Goal: Transaction & Acquisition: Purchase product/service

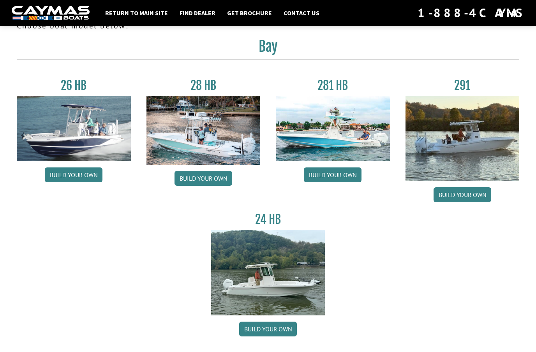
scroll to position [23, 0]
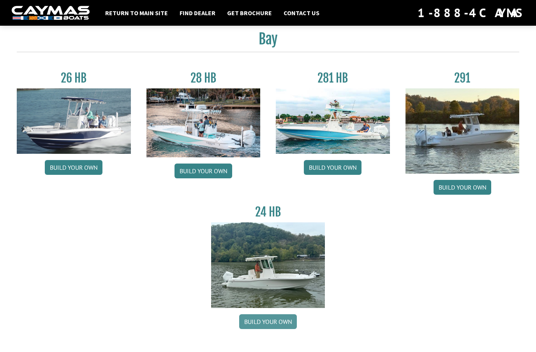
click at [283, 324] on link "Build your own" at bounding box center [268, 321] width 58 height 15
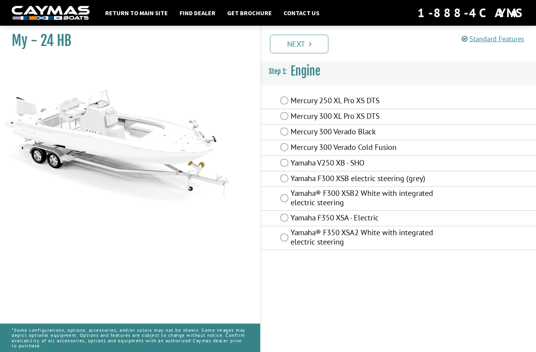
scroll to position [2, 0]
click at [292, 196] on label "Yamaha® F300 XSB2 White with integrated electric steering" at bounding box center [363, 198] width 146 height 21
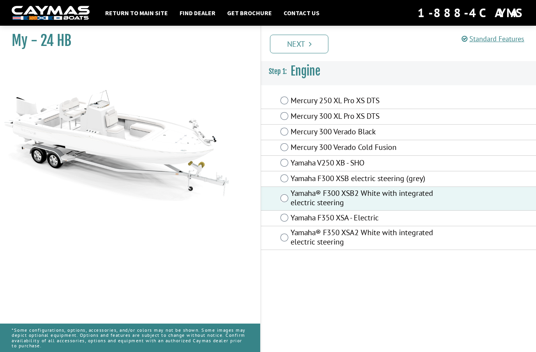
scroll to position [0, 0]
click at [312, 47] on link "Next" at bounding box center [299, 44] width 58 height 19
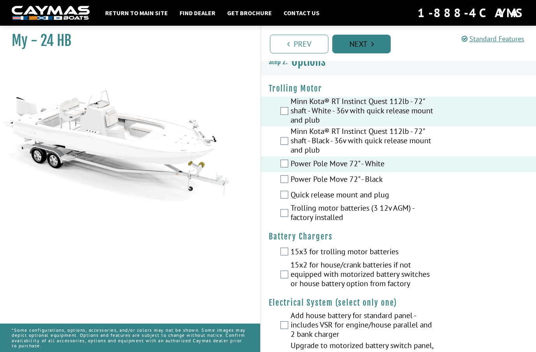
scroll to position [19, 0]
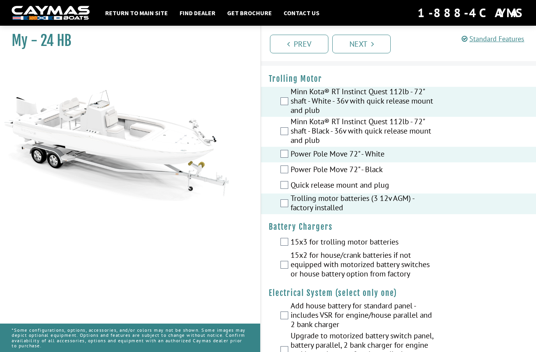
click at [295, 187] on label "Quick release mount and plug" at bounding box center [363, 185] width 146 height 11
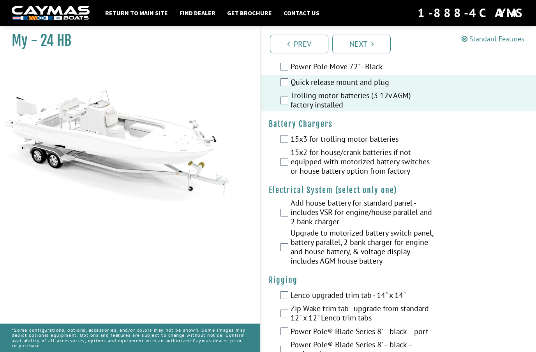
scroll to position [121, 0]
click at [455, 244] on div "Upgrade to motorized battery switch panel, battery parallel, 2 bank charger for…" at bounding box center [398, 247] width 275 height 39
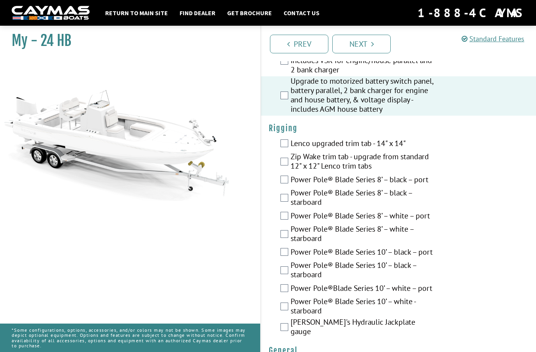
scroll to position [274, 0]
click at [291, 293] on label "Power Pole®Blade Series 10’ – white – port" at bounding box center [363, 288] width 146 height 11
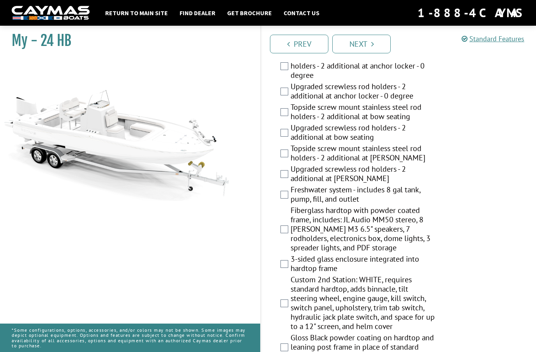
scroll to position [664, 0]
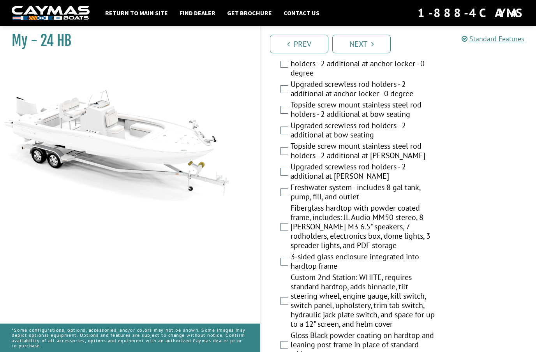
click at [291, 193] on label "Freshwater system - includes 8 gal tank, pump, fill, and outlet" at bounding box center [363, 193] width 146 height 21
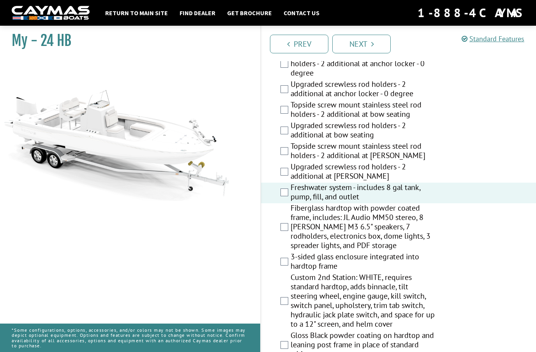
click at [294, 228] on label "Fiberglass hardtop with powder coated frame, includes: JL Audio MM50 stereo, 8 …" at bounding box center [363, 227] width 146 height 49
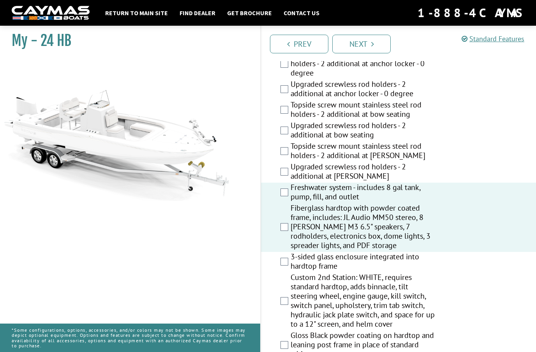
click at [491, 294] on div "Custom 2nd Station: WHITE, requires standard hardtop, adds binnacle, tilt steer…" at bounding box center [398, 301] width 275 height 58
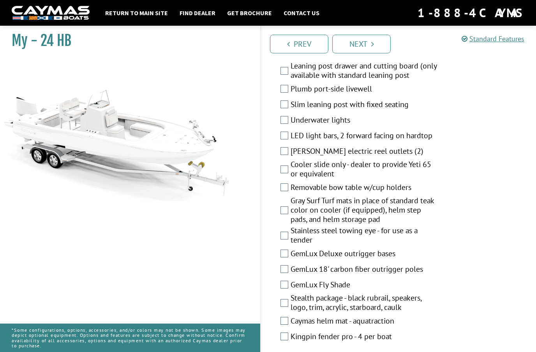
scroll to position [1143, 0]
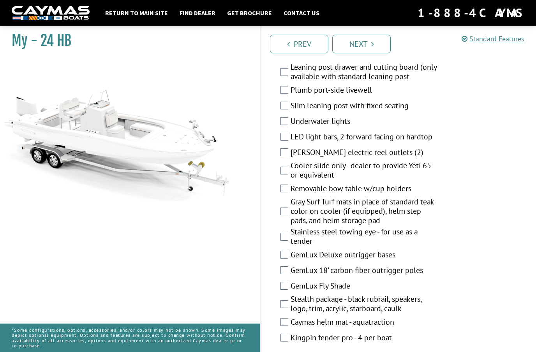
click at [281, 214] on div "Gray Surf Turf mats in place of standard teak color on cooler (if equipped), he…" at bounding box center [398, 212] width 275 height 30
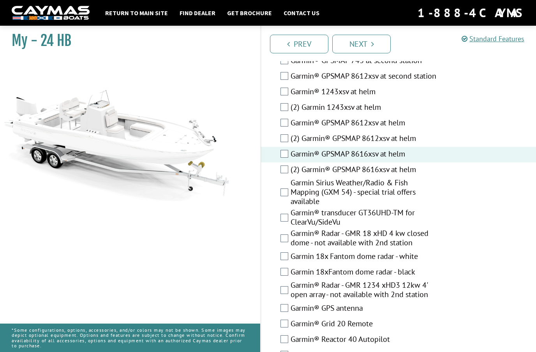
scroll to position [1860, 0]
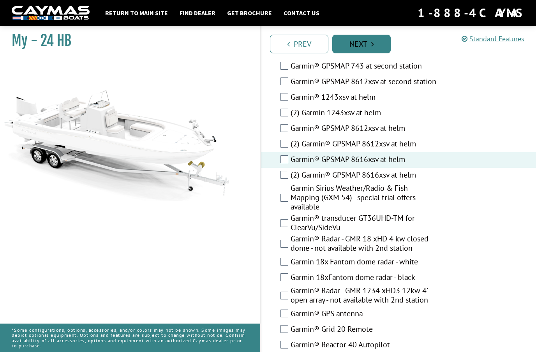
click at [371, 46] on icon "Pagination" at bounding box center [372, 44] width 3 height 8
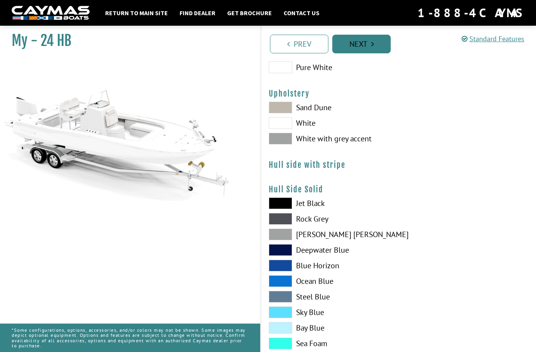
scroll to position [0, 0]
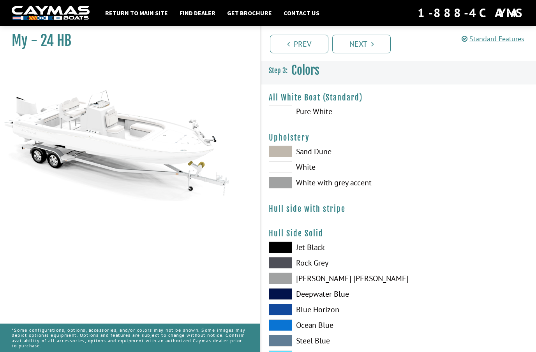
click at [286, 114] on span at bounding box center [280, 111] width 23 height 12
click at [283, 180] on span at bounding box center [280, 183] width 23 height 12
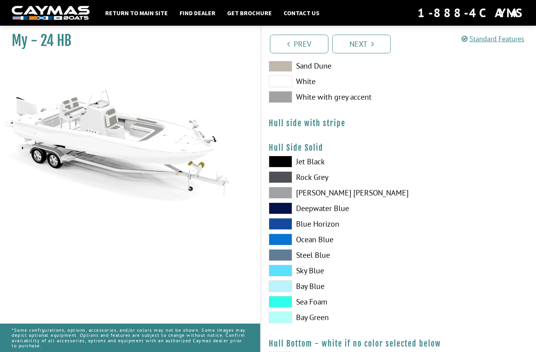
scroll to position [84, 0]
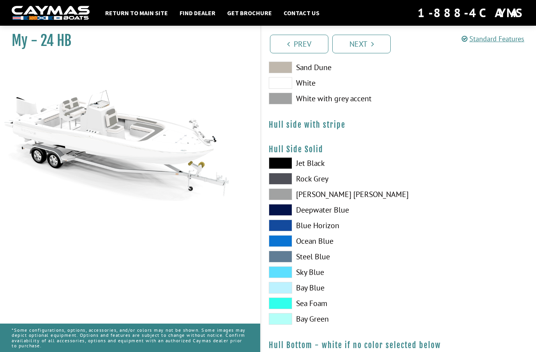
click at [284, 243] on span at bounding box center [280, 241] width 23 height 12
click at [286, 277] on span at bounding box center [280, 272] width 23 height 12
click at [283, 230] on span at bounding box center [280, 225] width 23 height 12
click at [282, 210] on span at bounding box center [280, 210] width 23 height 12
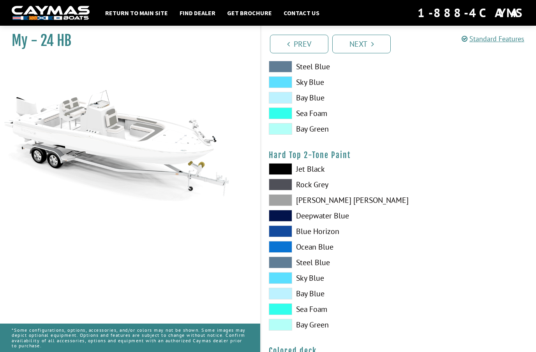
scroll to position [470, 0]
click at [286, 219] on span at bounding box center [280, 215] width 23 height 12
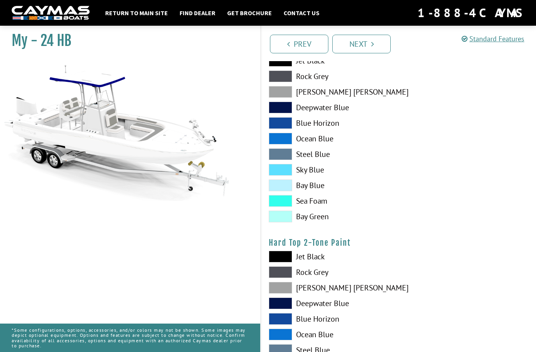
scroll to position [379, 0]
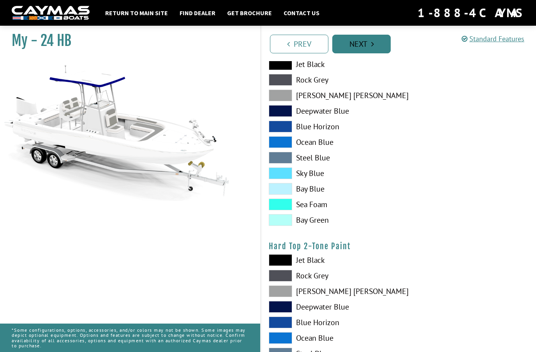
click at [372, 45] on icon "Pagination" at bounding box center [372, 44] width 3 height 8
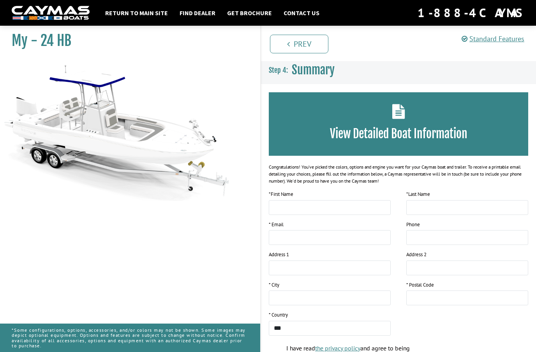
scroll to position [18, 0]
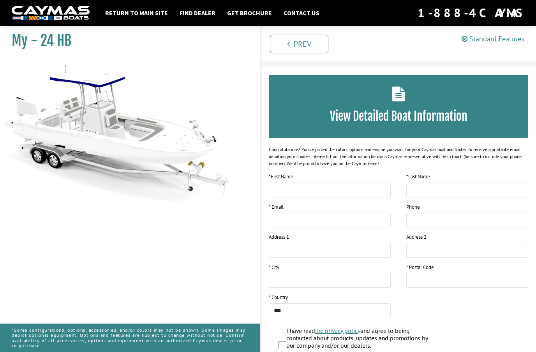
click at [401, 95] on icon at bounding box center [398, 93] width 13 height 15
click at [400, 105] on div "View Detailed Boat Information" at bounding box center [398, 106] width 259 height 63
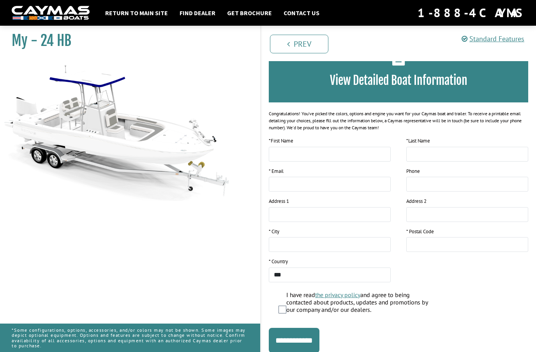
scroll to position [0, 0]
